Goal: Information Seeking & Learning: Learn about a topic

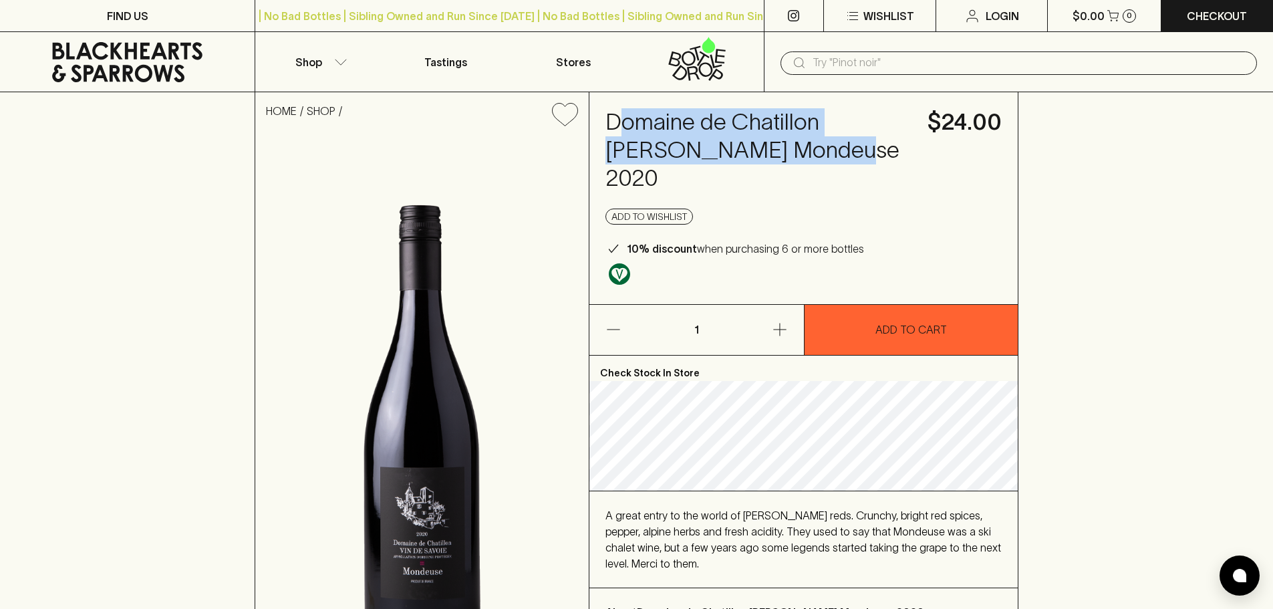
drag, startPoint x: 616, startPoint y: 123, endPoint x: 800, endPoint y: 166, distance: 188.1
click at [800, 166] on div "Domaine de Chatillon [PERSON_NAME] Mondeuse 2020 $24.00 Add to wishlist 10% dis…" at bounding box center [804, 198] width 429 height 212
click at [663, 128] on h4 "Domaine de Chatillon [PERSON_NAME] Mondeuse 2020" at bounding box center [759, 150] width 306 height 84
drag, startPoint x: 606, startPoint y: 122, endPoint x: 800, endPoint y: 156, distance: 197.6
click at [800, 156] on h4 "Domaine de Chatillon [PERSON_NAME] Mondeuse 2020" at bounding box center [759, 150] width 306 height 84
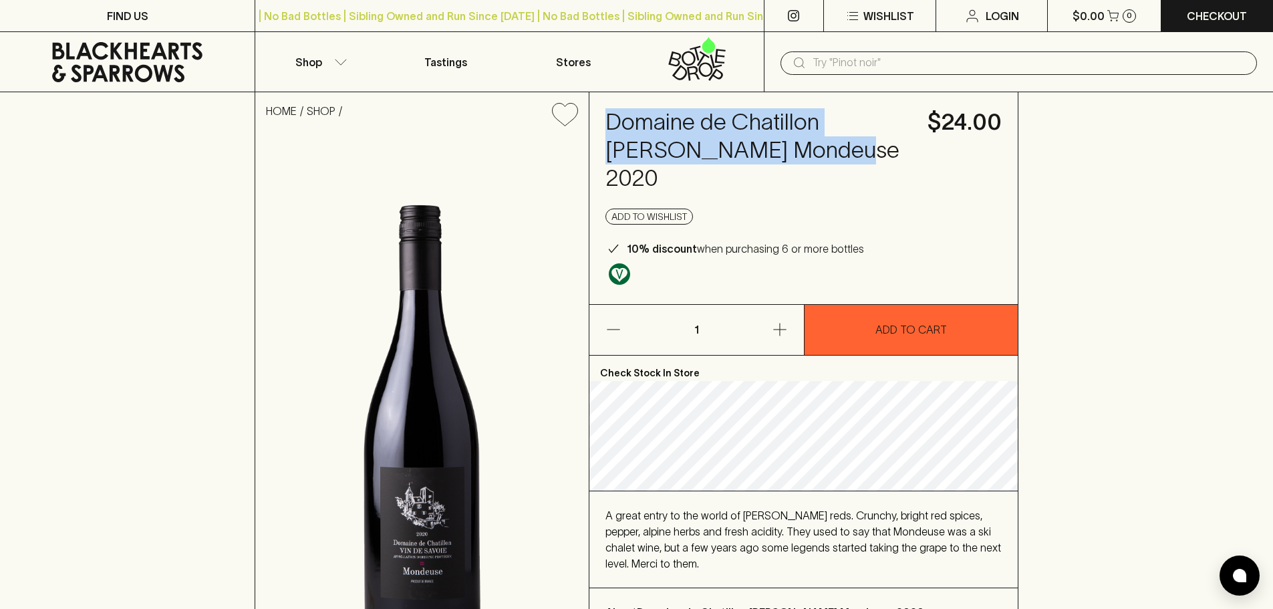
copy h4 "Domaine de Chatillon [PERSON_NAME] Mondeuse 2020"
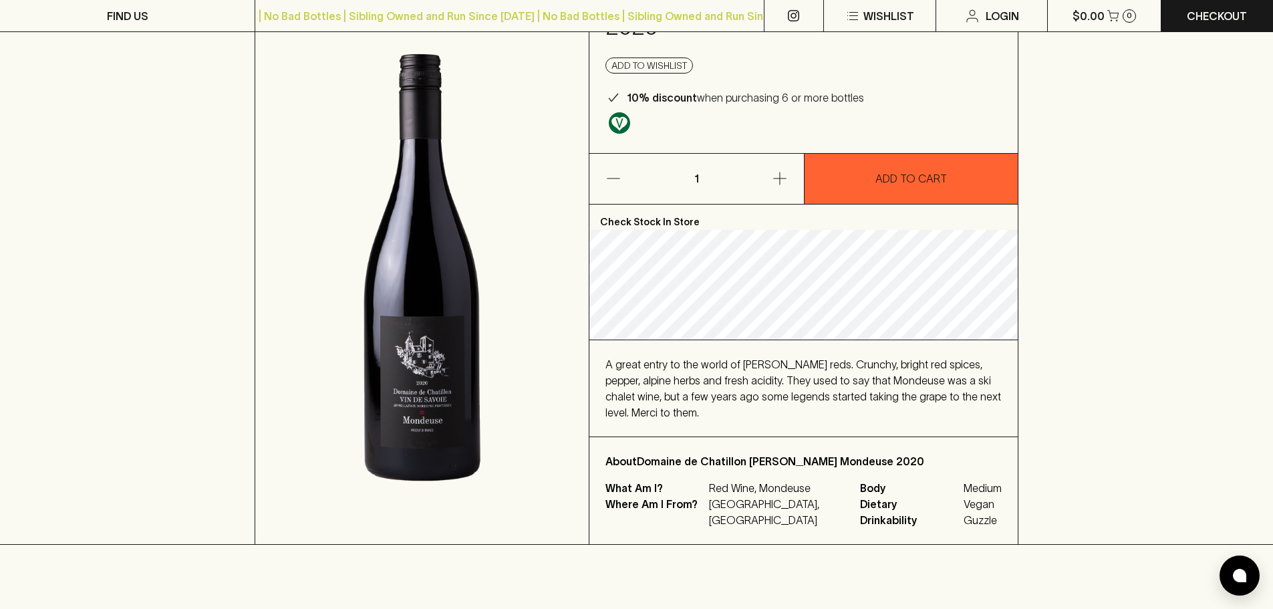
scroll to position [201, 0]
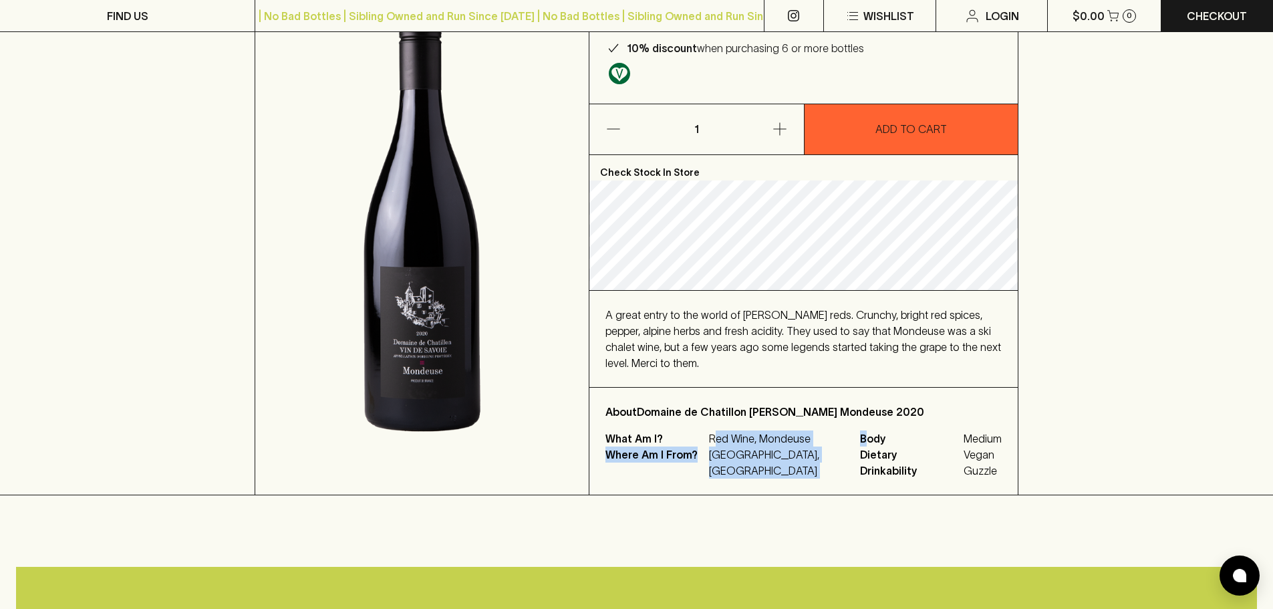
drag, startPoint x: 718, startPoint y: 395, endPoint x: 833, endPoint y: 388, distance: 115.2
click at [833, 431] on div "What Am I? Red Wine, Mondeuse Where Am I From? France, [PERSON_NAME] Body Mediu…" at bounding box center [804, 455] width 396 height 48
click at [814, 431] on div "What Am I? Red Wine, Mondeuse Where Am I From? France, [PERSON_NAME] Body Mediu…" at bounding box center [804, 455] width 396 height 48
drag, startPoint x: 707, startPoint y: 390, endPoint x: 809, endPoint y: 392, distance: 101.6
click at [809, 431] on div "What Am I? Red Wine, Mondeuse Where Am I From? France, [PERSON_NAME] Body Mediu…" at bounding box center [804, 455] width 396 height 48
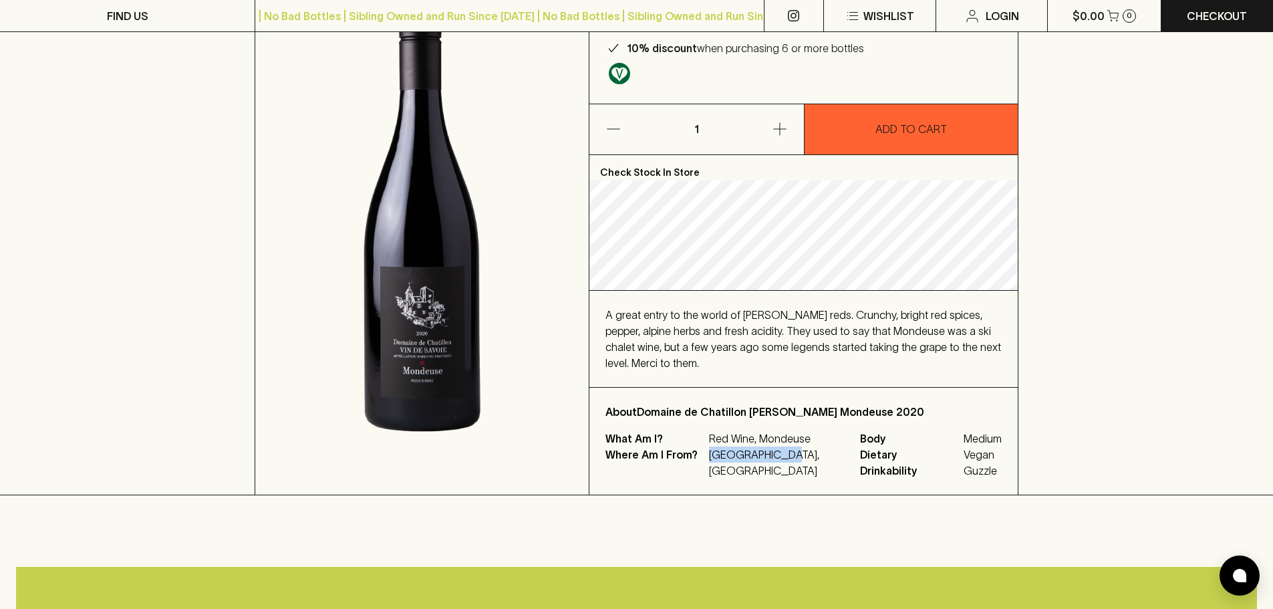
drag, startPoint x: 708, startPoint y: 412, endPoint x: 775, endPoint y: 410, distance: 67.6
click at [775, 447] on div "Where Am I From? [GEOGRAPHIC_DATA], [GEOGRAPHIC_DATA]" at bounding box center [725, 463] width 239 height 32
copy p "[GEOGRAPHIC_DATA], [GEOGRAPHIC_DATA]"
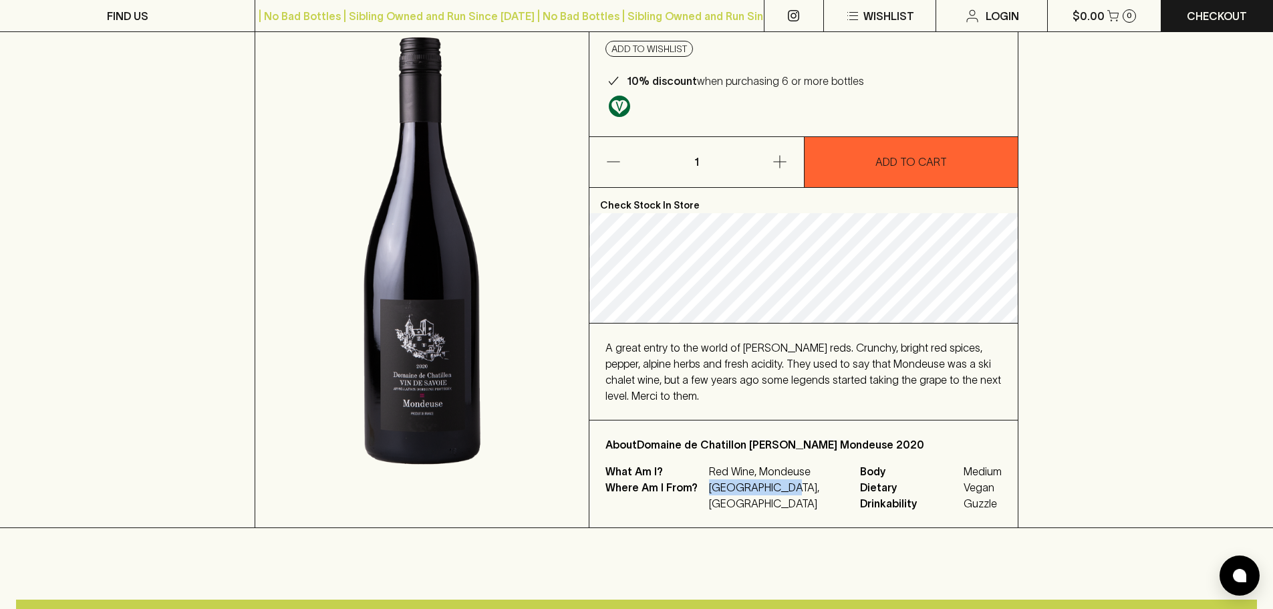
scroll to position [0, 0]
